Goal: Task Accomplishment & Management: Use online tool/utility

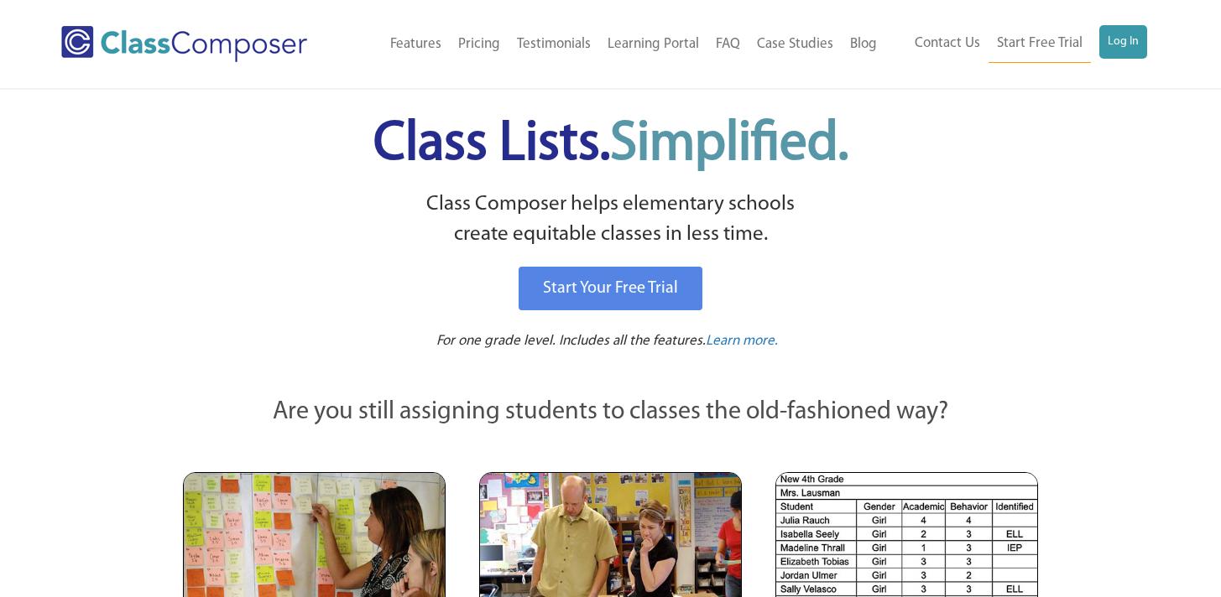
click at [1098, 21] on div "Menu Home Old Features Pricing Testimonials Learning Portal FAQ Case Studies Bl…" at bounding box center [610, 44] width 1099 height 88
click at [1124, 46] on link "Log In" at bounding box center [1123, 42] width 48 height 34
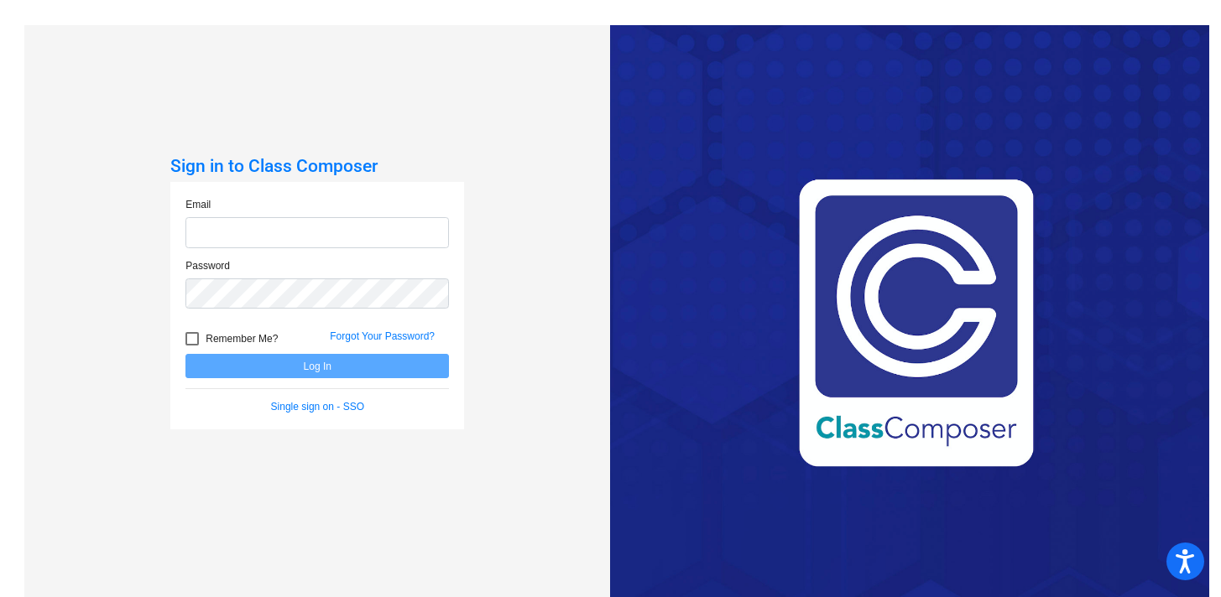
type input "ableacher@hershey.k12.pa.us"
click at [402, 369] on button "Log In" at bounding box center [316, 366] width 263 height 24
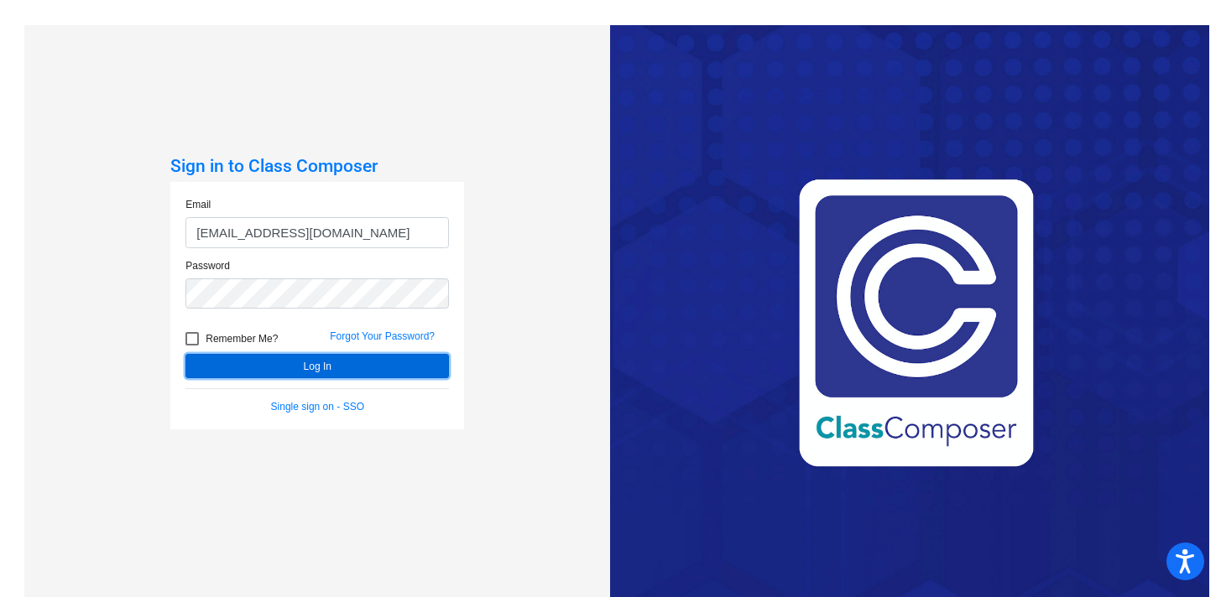
click at [376, 371] on button "Log In" at bounding box center [316, 366] width 263 height 24
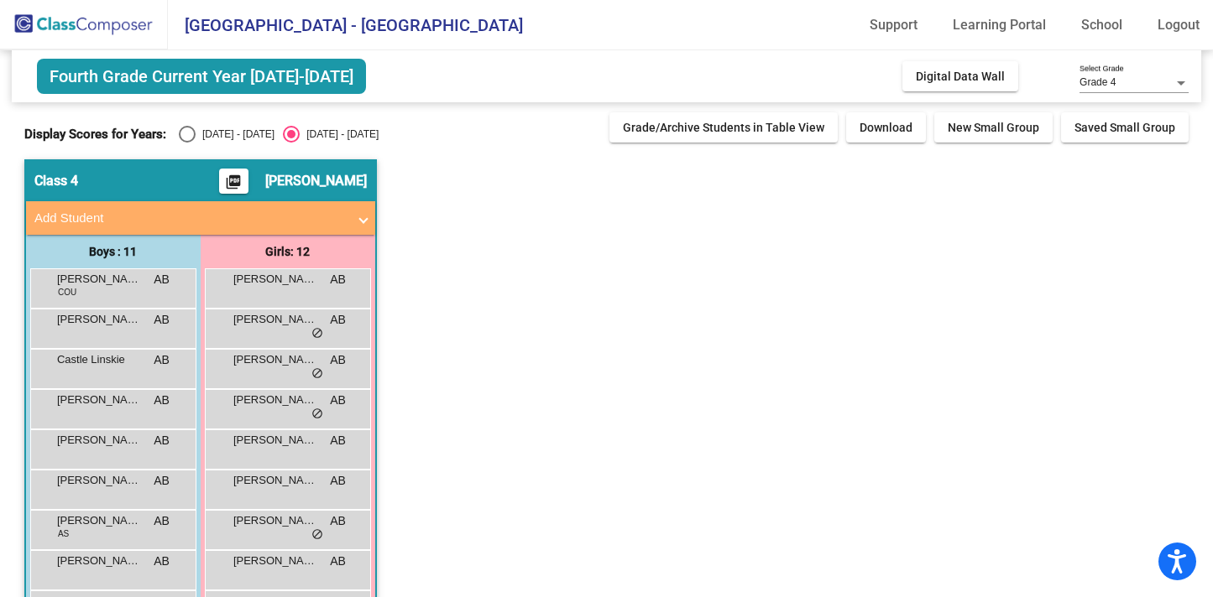
click at [206, 136] on div "2024 - 2025" at bounding box center [235, 134] width 79 height 15
click at [187, 143] on input "2024 - 2025" at bounding box center [186, 143] width 1 height 1
radio input "true"
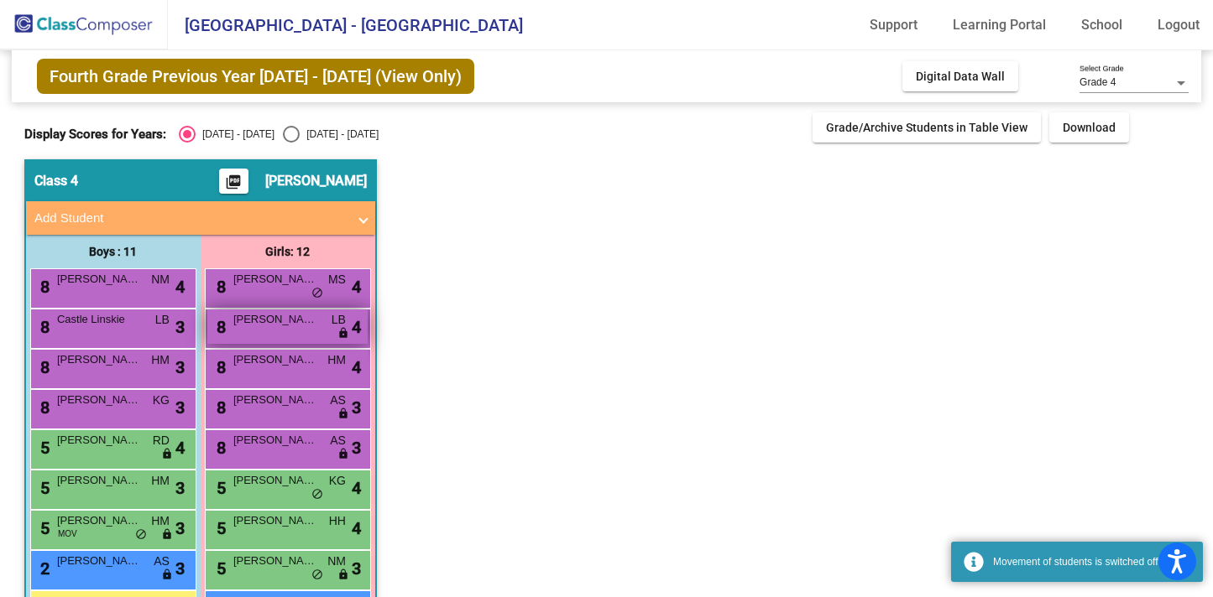
scroll to position [97, 0]
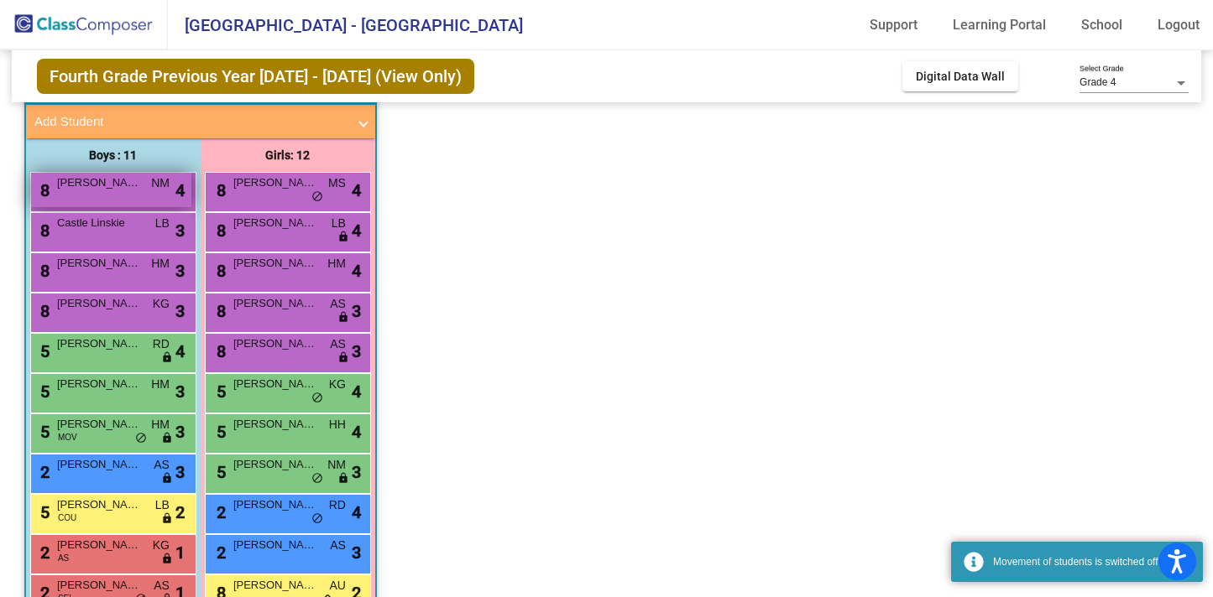
click at [100, 198] on div "8 Daniel Chu NM lock do_not_disturb_alt 4" at bounding box center [111, 190] width 160 height 34
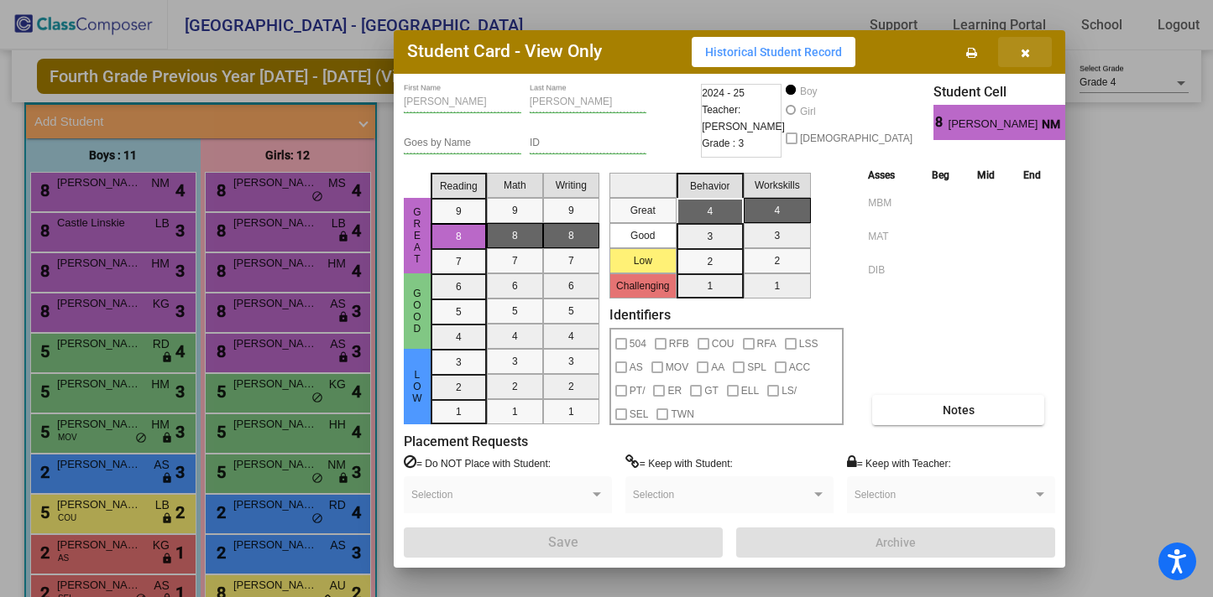
click at [1034, 55] on button "button" at bounding box center [1025, 52] width 54 height 30
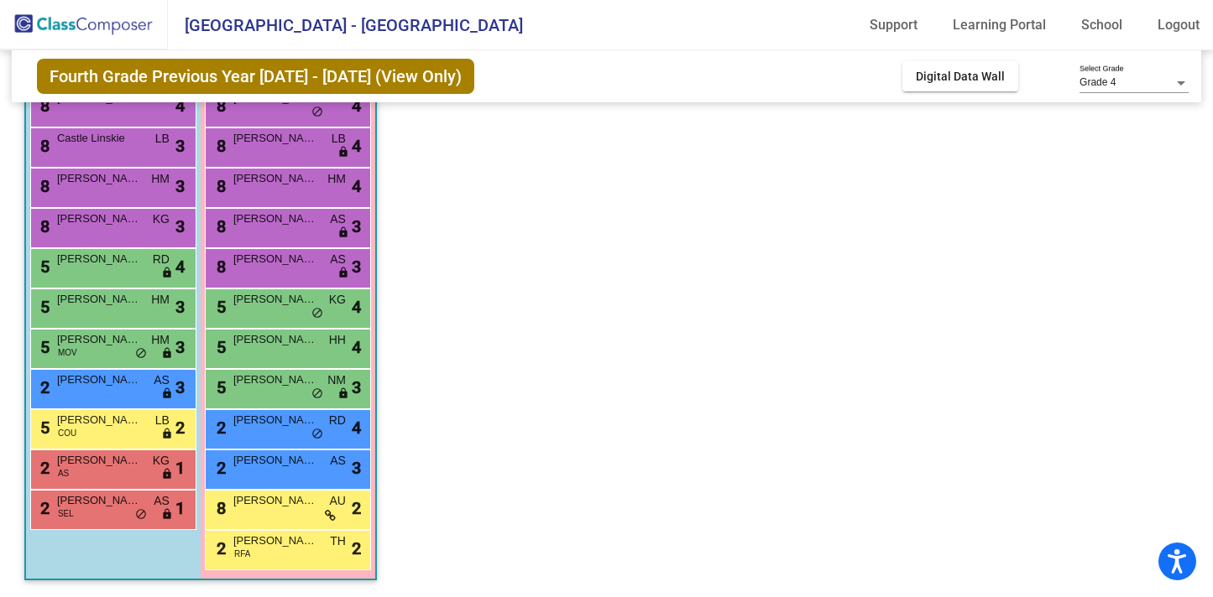
scroll to position [0, 0]
